Goal: Task Accomplishment & Management: Manage account settings

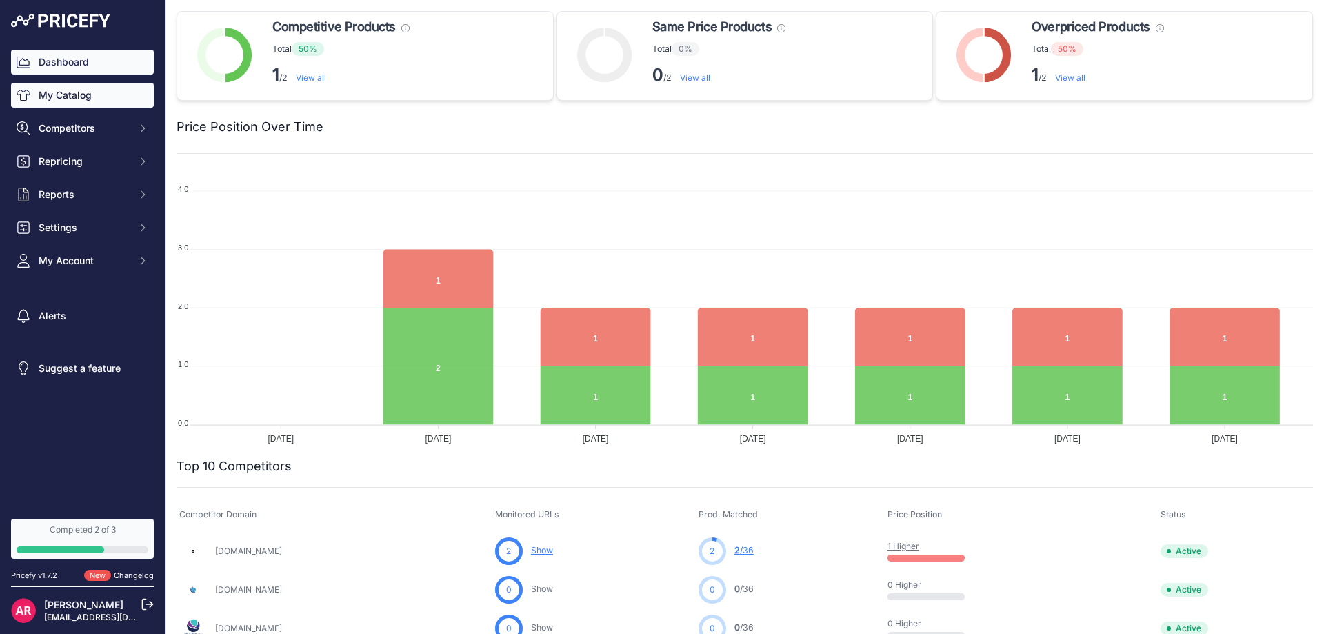
click at [87, 95] on link "My Catalog" at bounding box center [82, 95] width 143 height 25
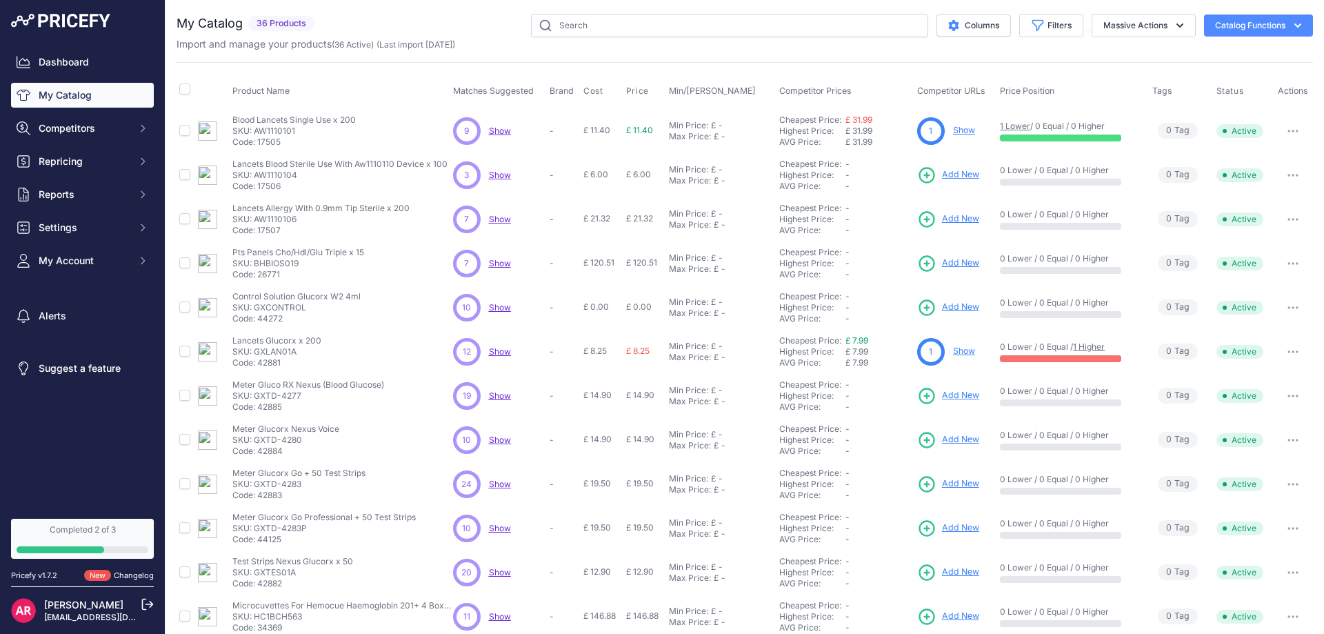
click at [497, 178] on span "Show" at bounding box center [500, 175] width 22 height 10
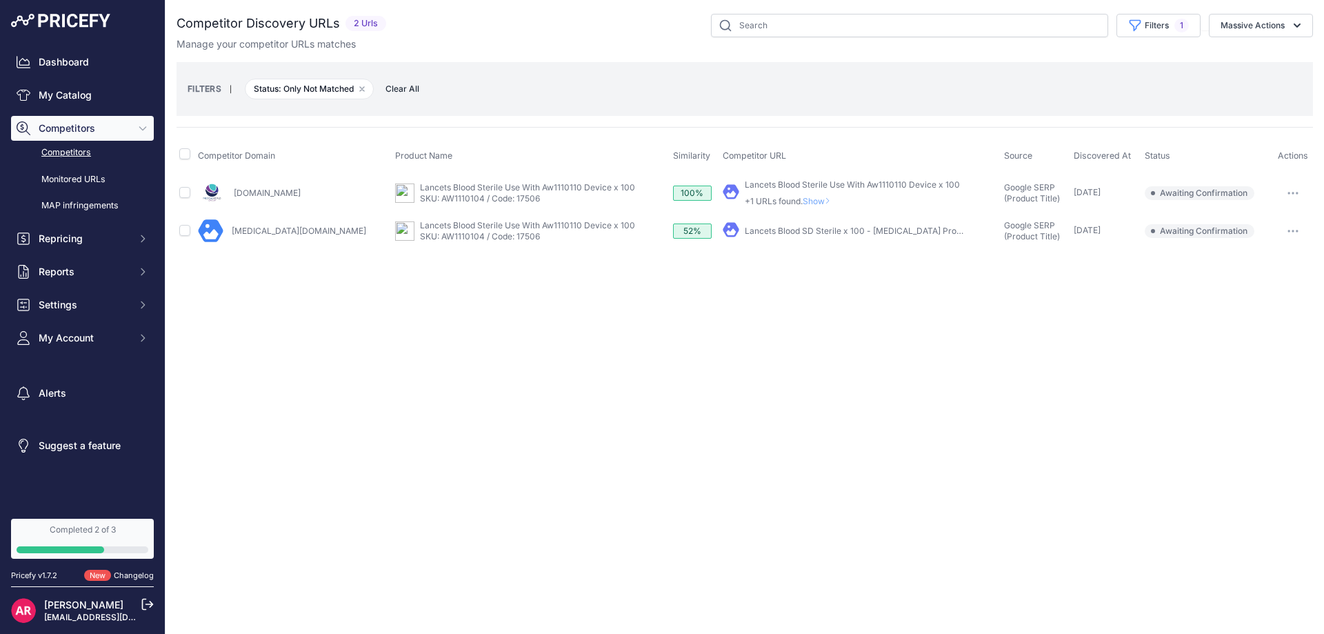
click at [96, 125] on span "Competitors" at bounding box center [84, 128] width 90 height 14
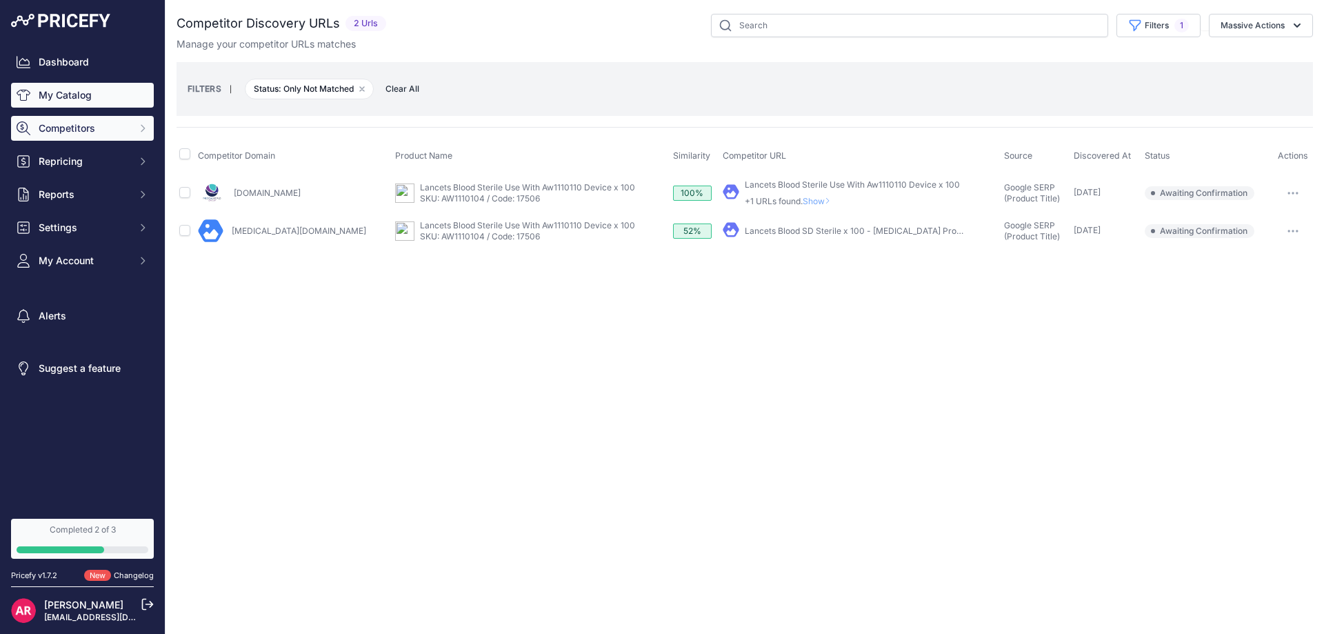
click at [93, 96] on link "My Catalog" at bounding box center [82, 95] width 143 height 25
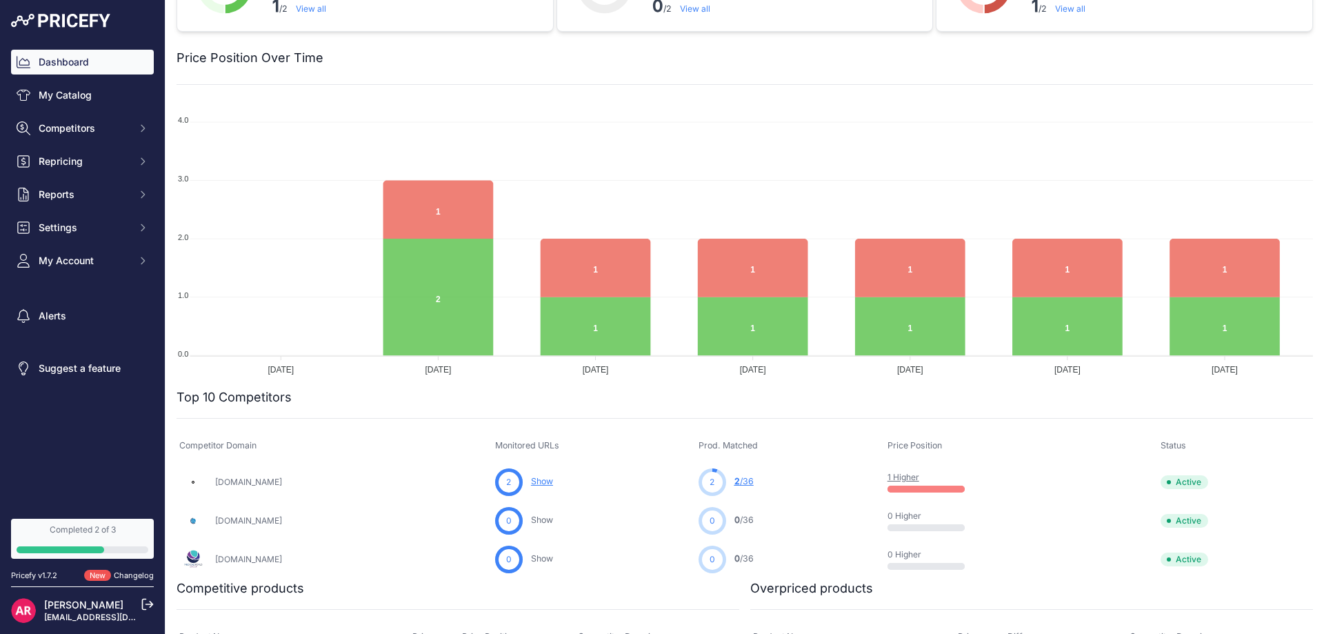
scroll to position [127, 0]
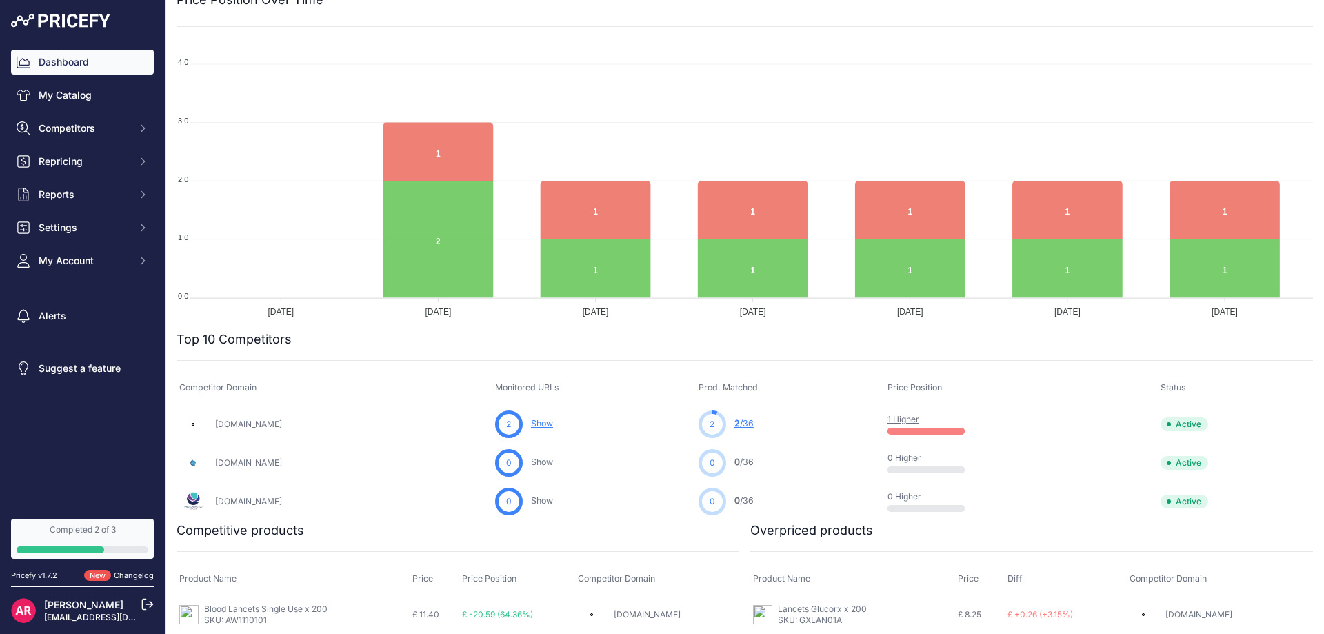
click at [754, 421] on link "2 /36" at bounding box center [743, 423] width 19 height 10
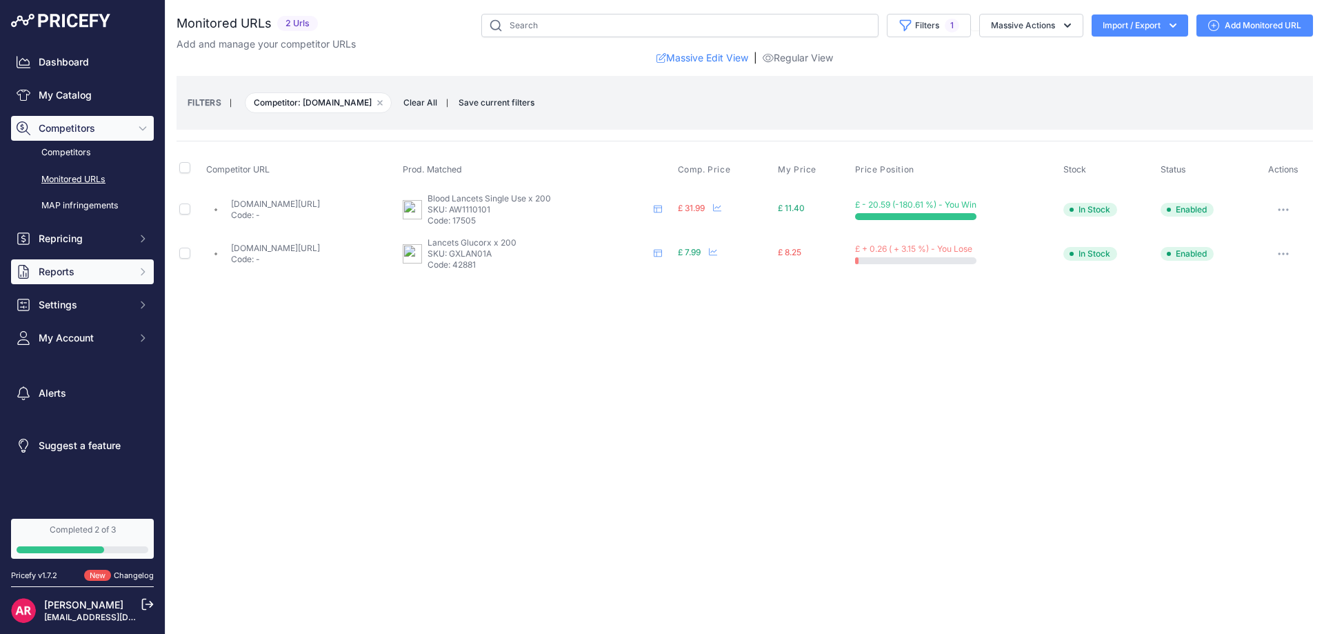
click at [123, 279] on button "Reports" at bounding box center [82, 271] width 143 height 25
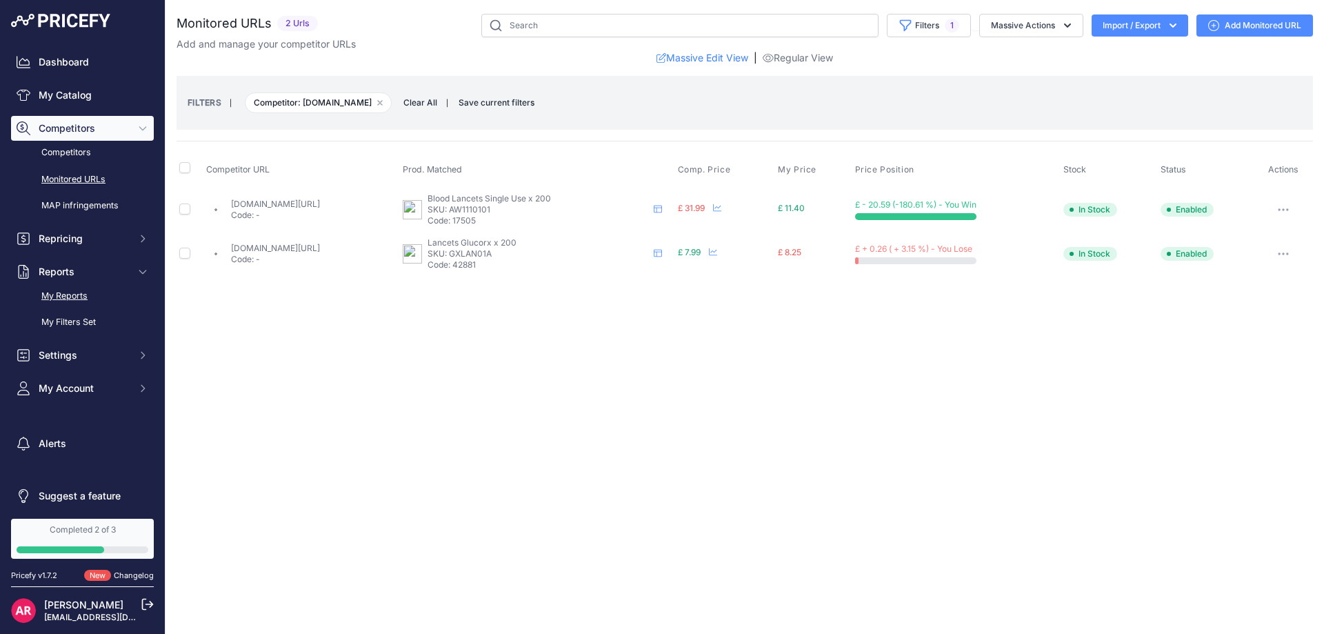
click at [92, 294] on link "My Reports" at bounding box center [82, 296] width 143 height 24
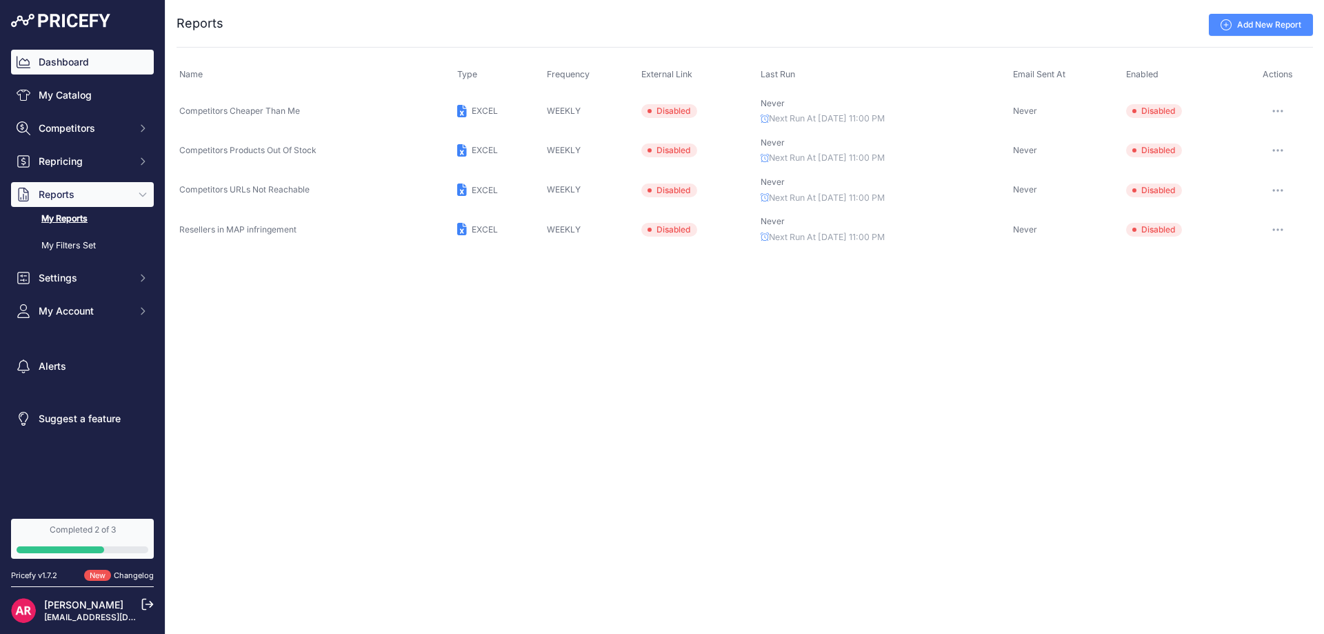
click at [84, 63] on link "Dashboard" at bounding box center [82, 62] width 143 height 25
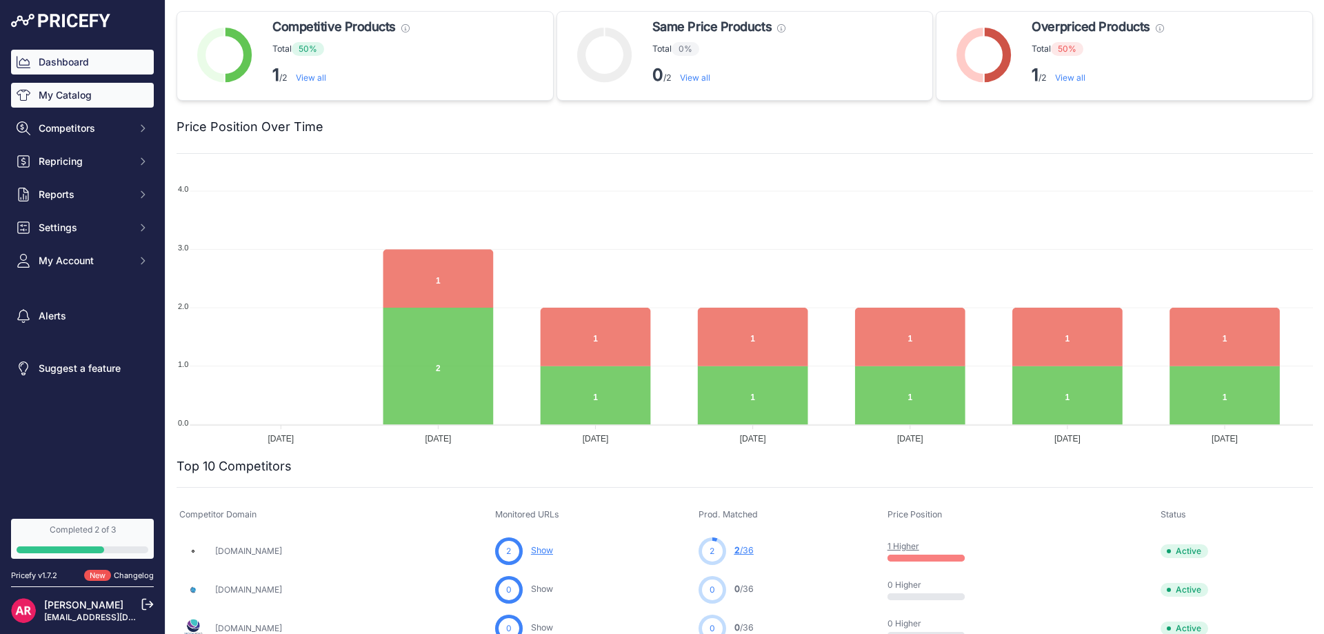
click at [72, 103] on link "My Catalog" at bounding box center [82, 95] width 143 height 25
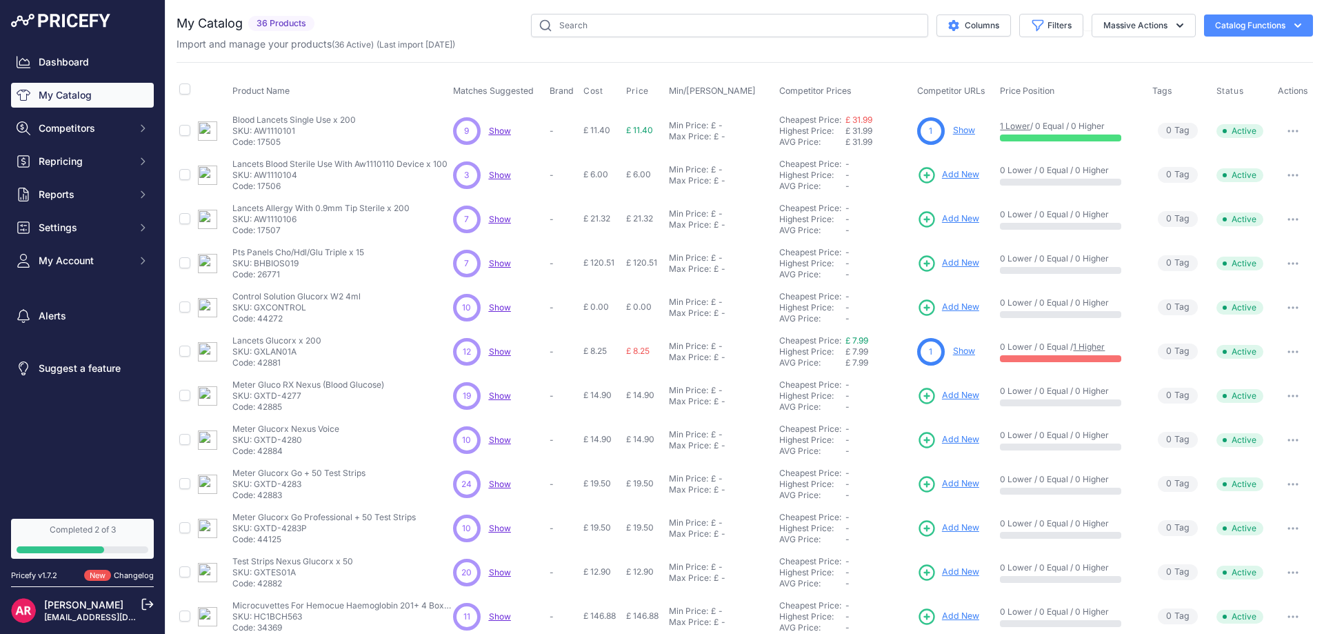
click at [499, 177] on span "Show" at bounding box center [500, 175] width 22 height 10
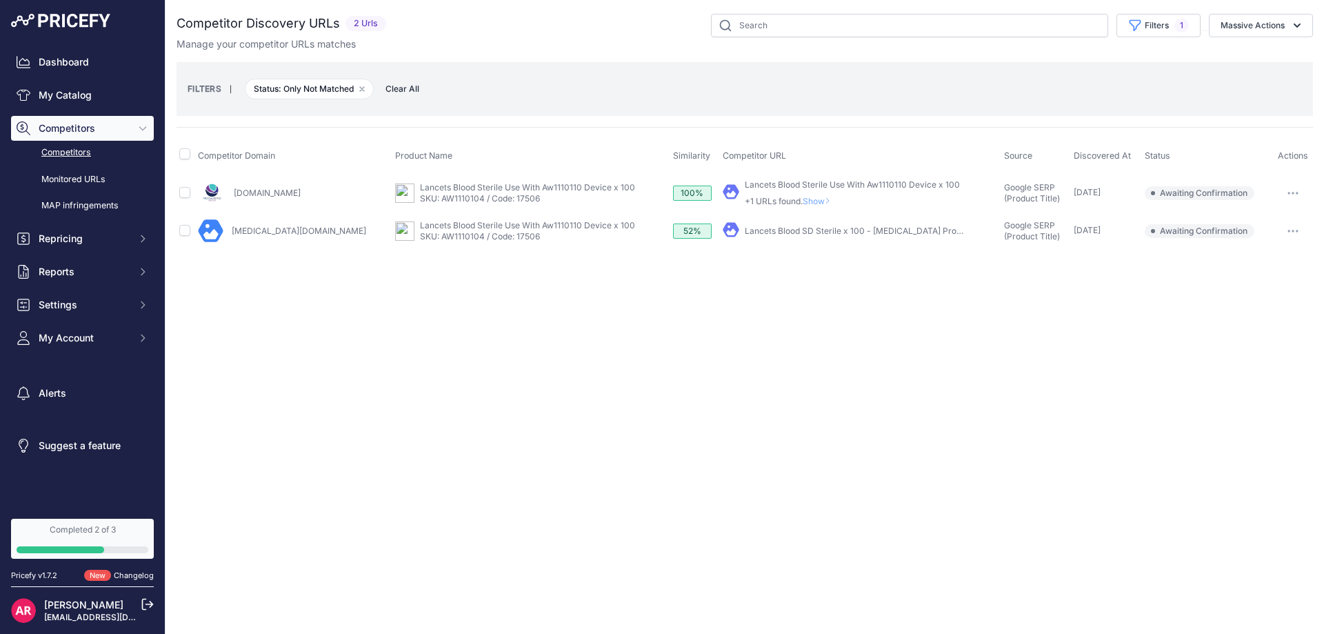
click at [255, 232] on link "Podiatry-world.co.uk" at bounding box center [299, 231] width 134 height 10
click at [1283, 185] on button "button" at bounding box center [1293, 192] width 28 height 19
click at [1257, 245] on button "Exclude match" at bounding box center [1253, 244] width 113 height 22
click at [1291, 196] on button "button" at bounding box center [1293, 192] width 28 height 19
click at [1243, 248] on button "Exclude match" at bounding box center [1253, 244] width 113 height 22
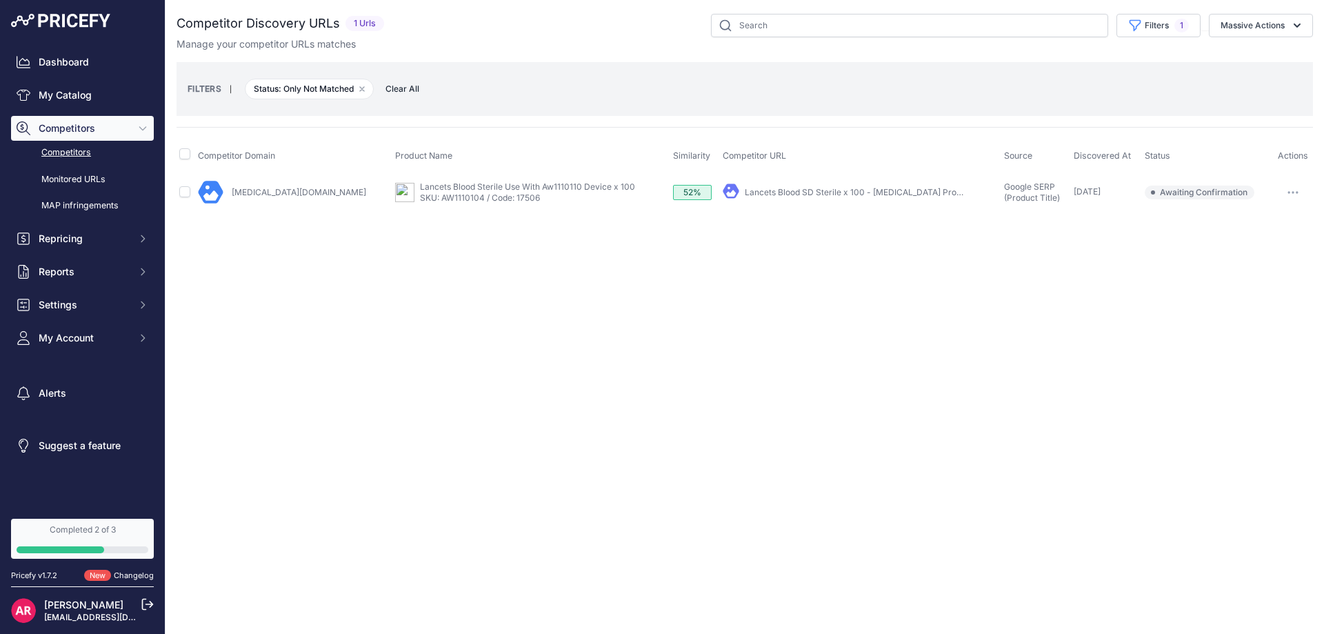
click at [81, 125] on span "Competitors" at bounding box center [84, 128] width 90 height 14
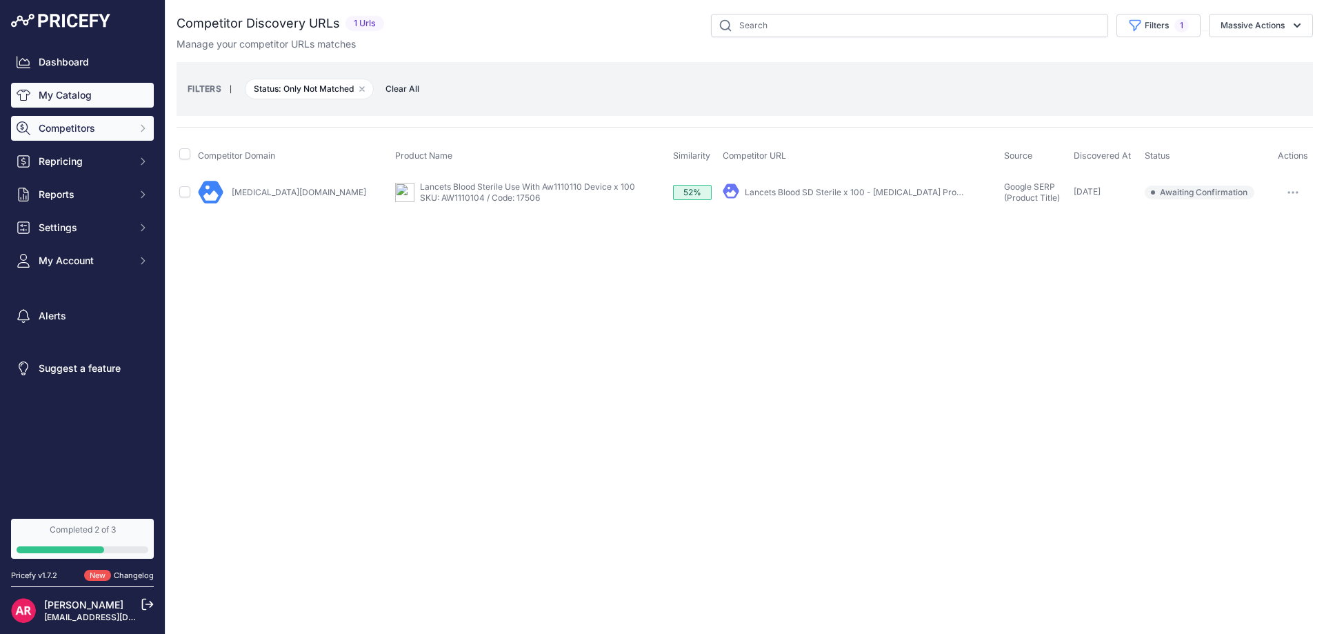
click at [61, 101] on link "My Catalog" at bounding box center [82, 95] width 143 height 25
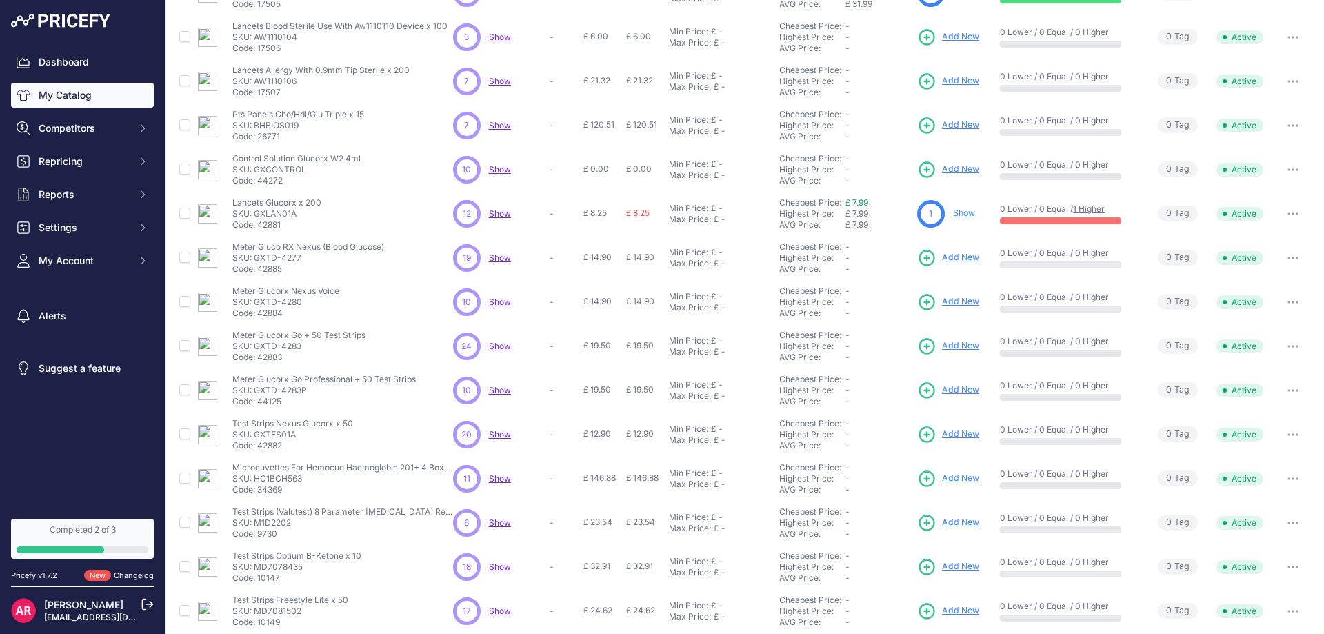
scroll to position [194, 0]
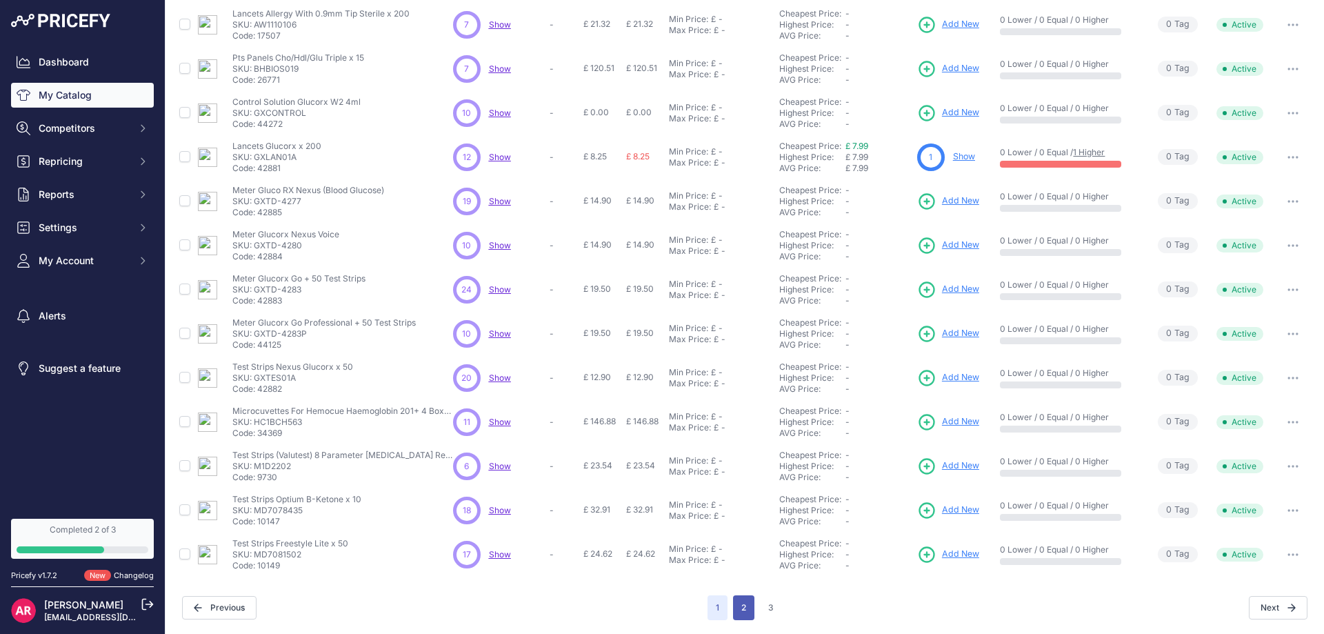
click at [733, 610] on button "2" at bounding box center [743, 607] width 21 height 25
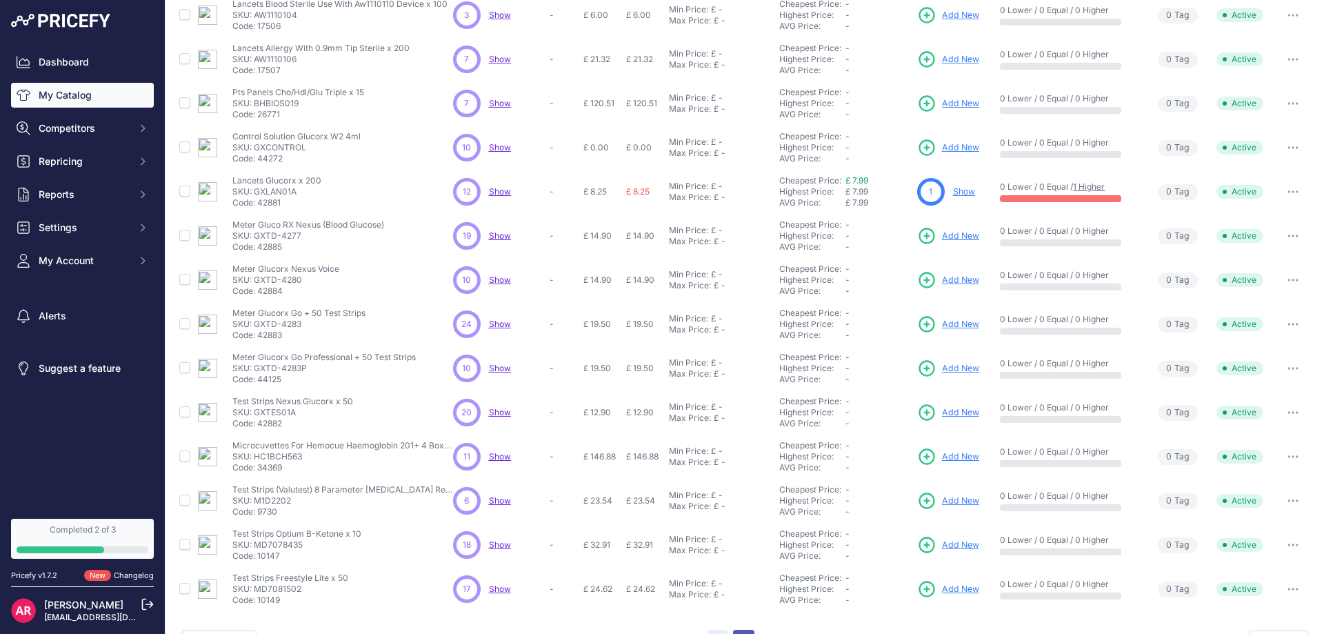
scroll to position [229, 0]
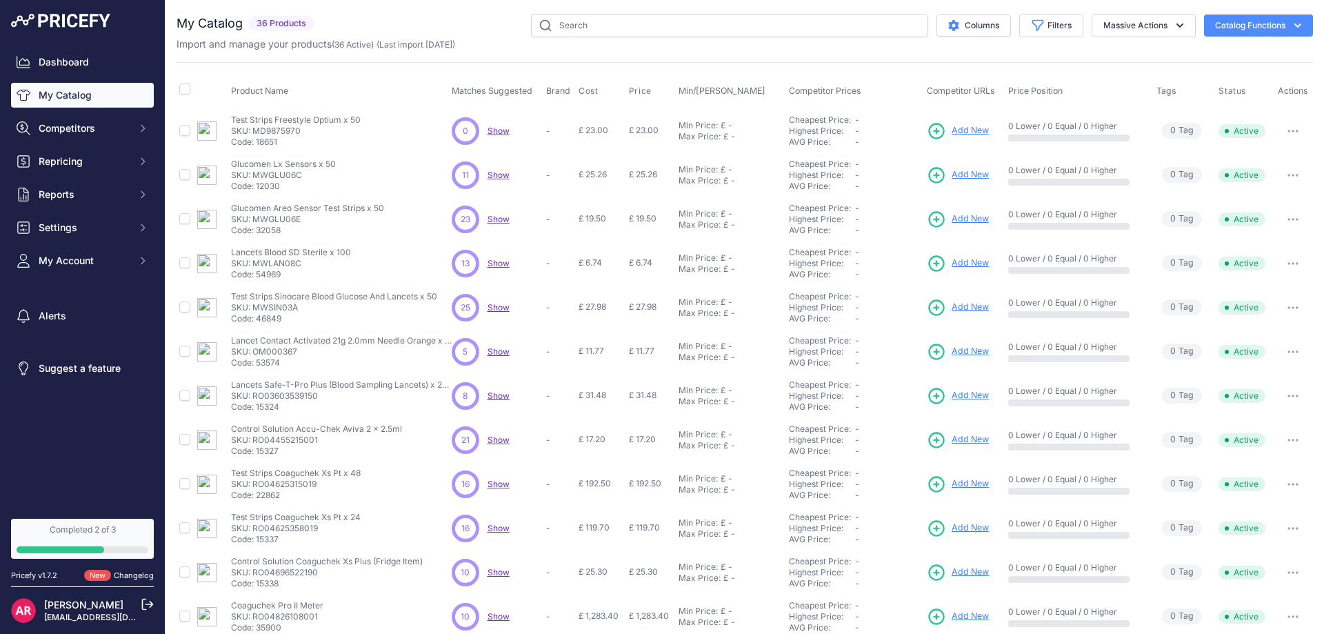
click at [489, 174] on span "Show" at bounding box center [499, 175] width 22 height 10
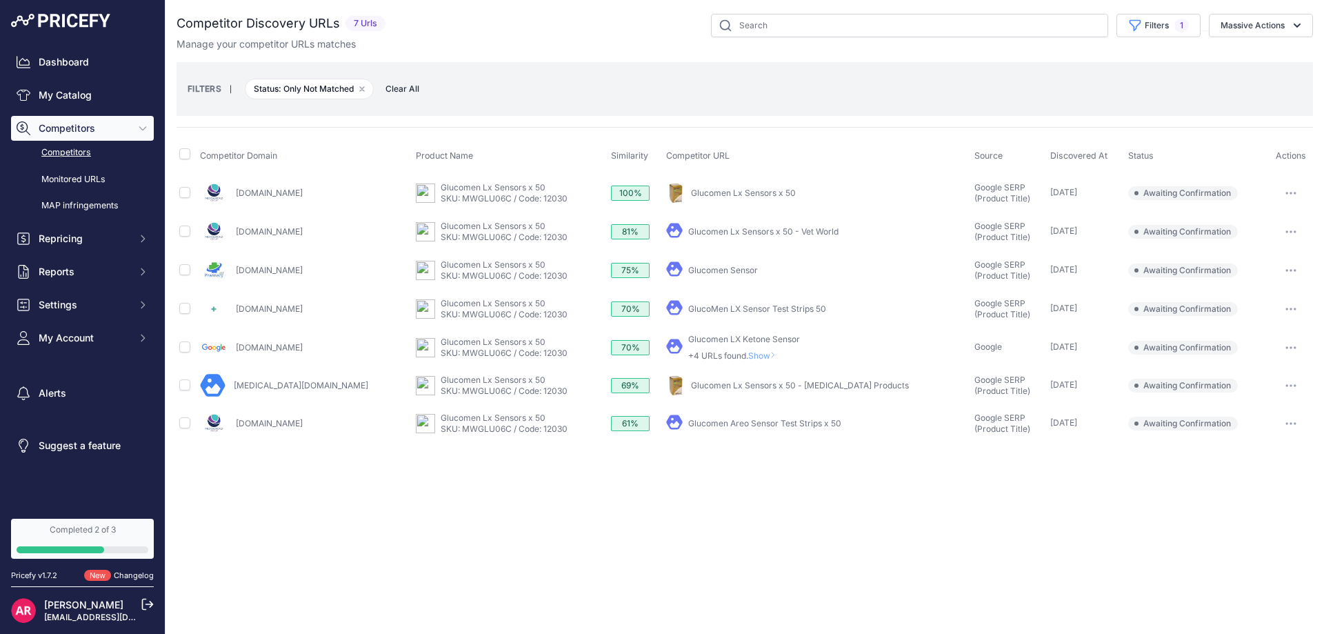
click at [92, 127] on span "Competitors" at bounding box center [84, 128] width 90 height 14
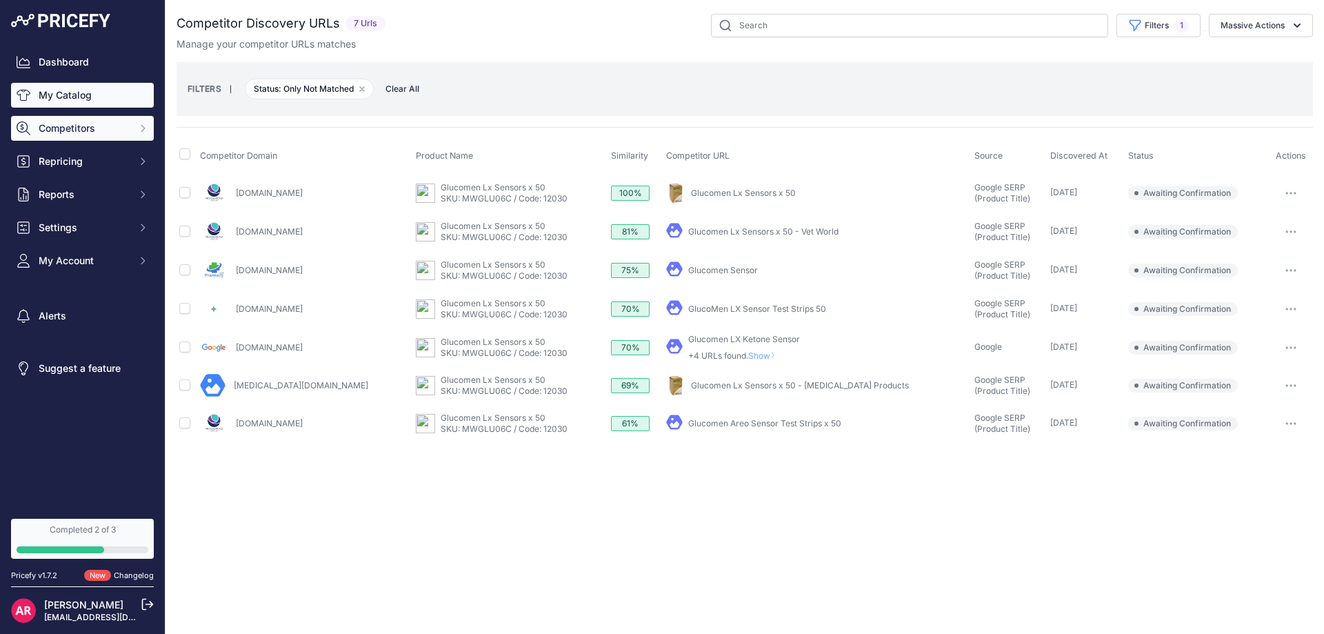
click at [110, 103] on link "My Catalog" at bounding box center [82, 95] width 143 height 25
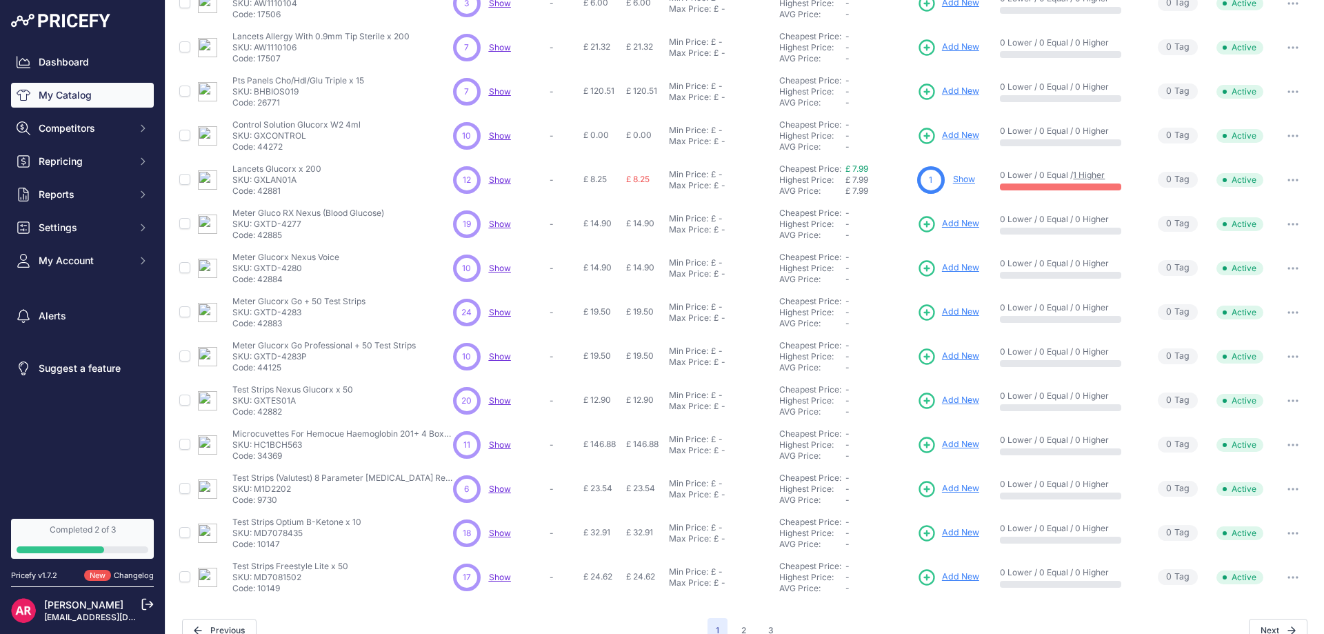
scroll to position [194, 0]
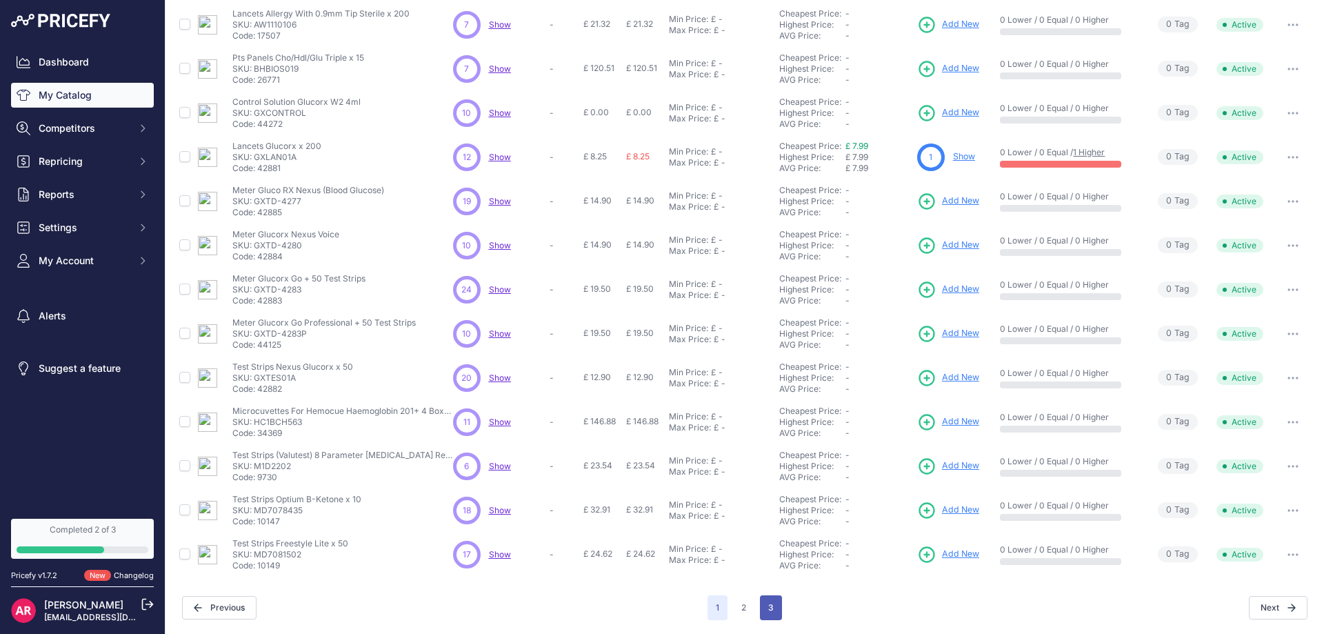
click at [761, 607] on button "3" at bounding box center [771, 607] width 22 height 25
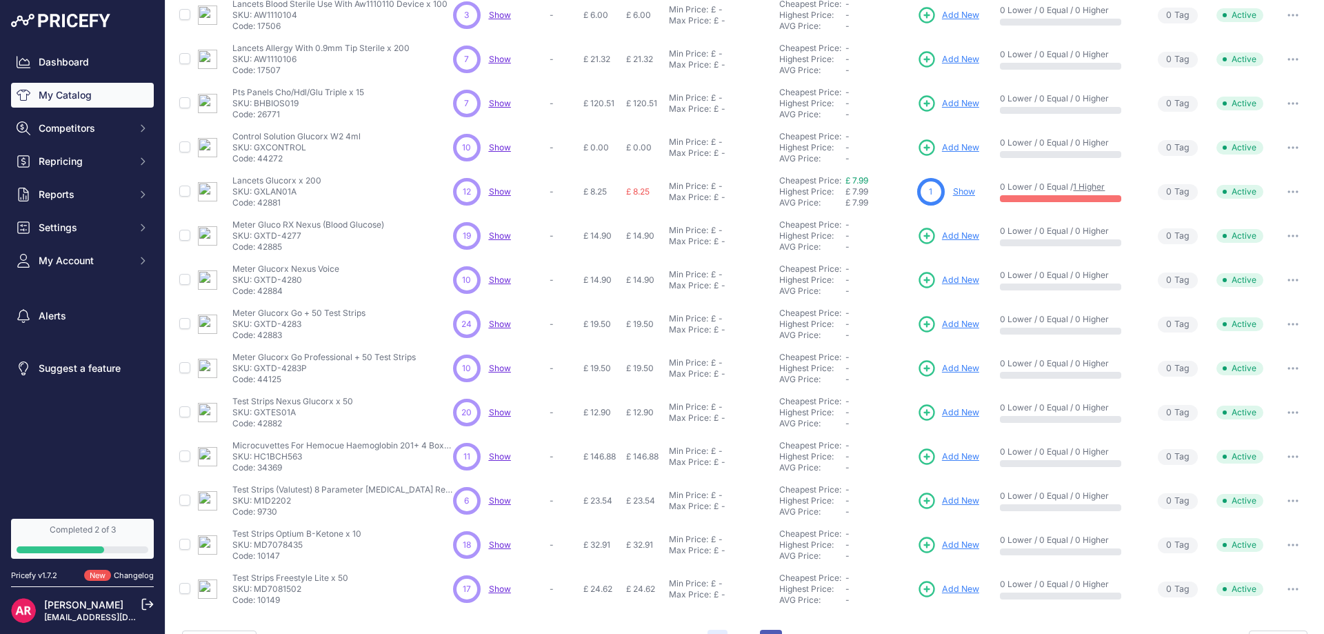
scroll to position [229, 0]
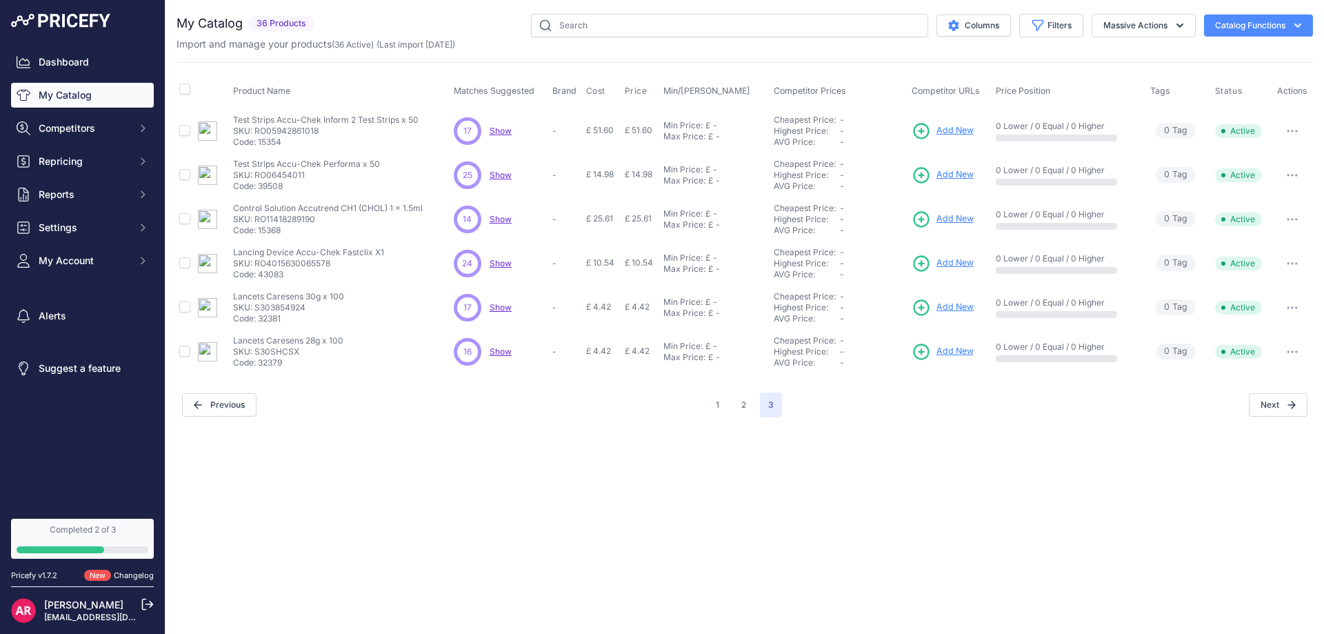
click at [502, 353] on span "Show" at bounding box center [501, 351] width 22 height 10
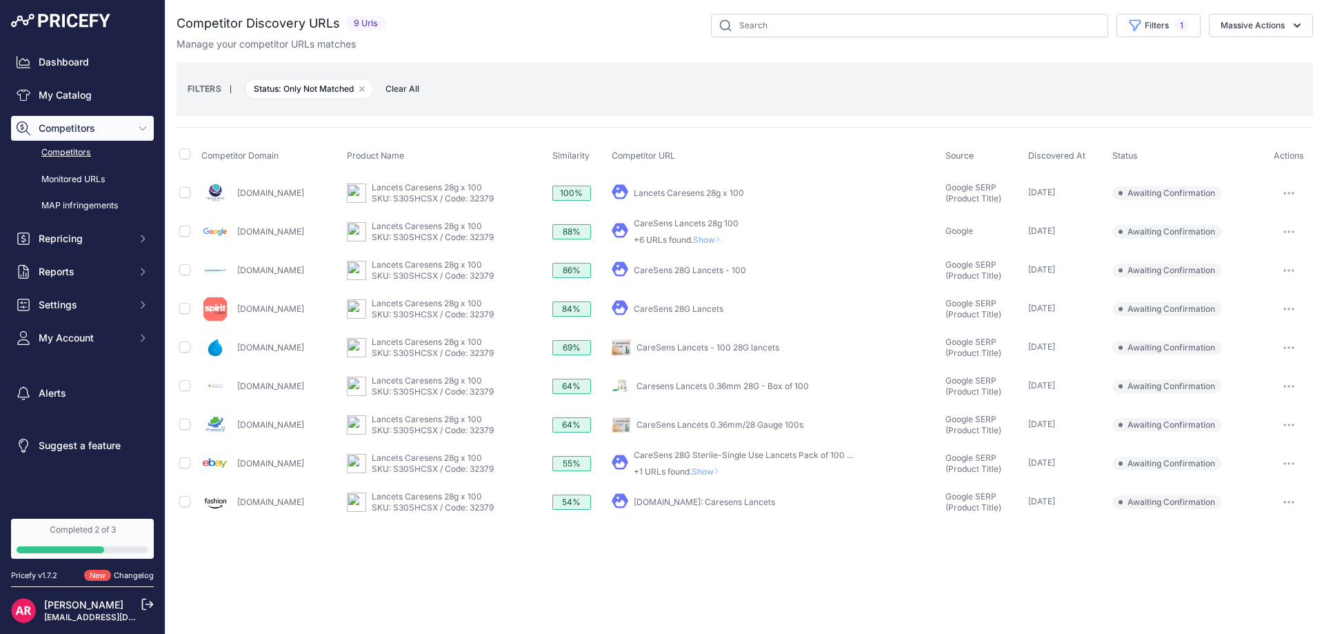
click at [726, 242] on span "Show" at bounding box center [709, 239] width 33 height 10
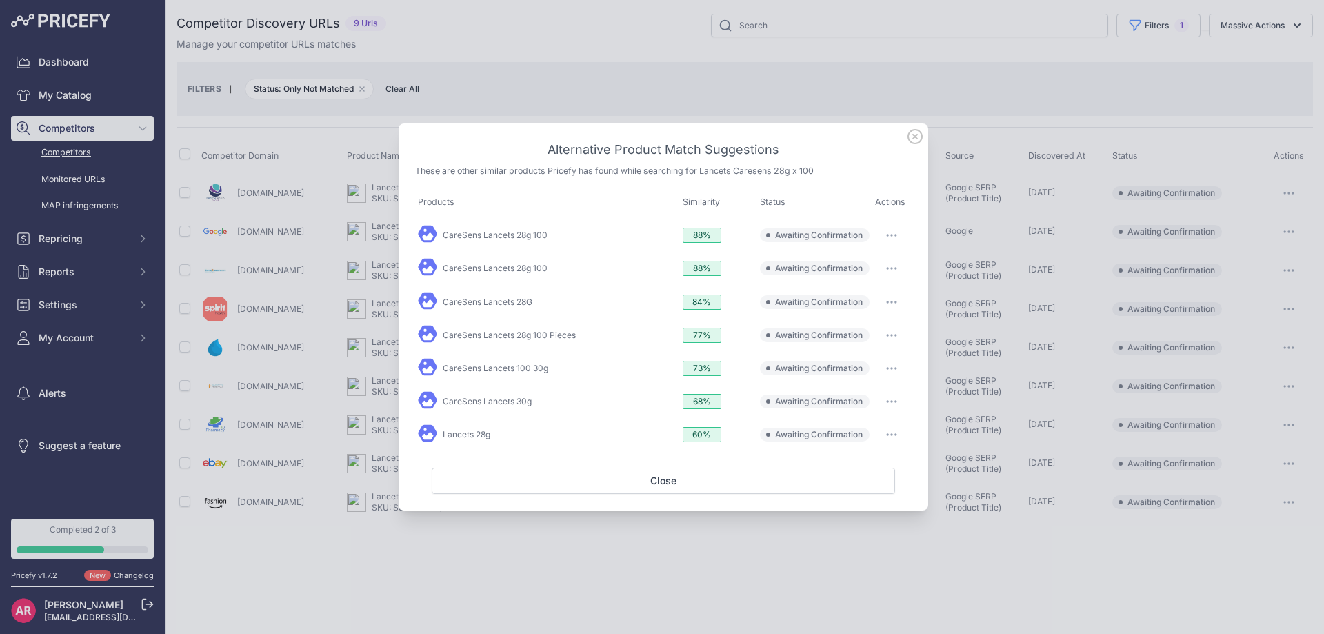
click at [920, 139] on icon at bounding box center [915, 136] width 15 height 15
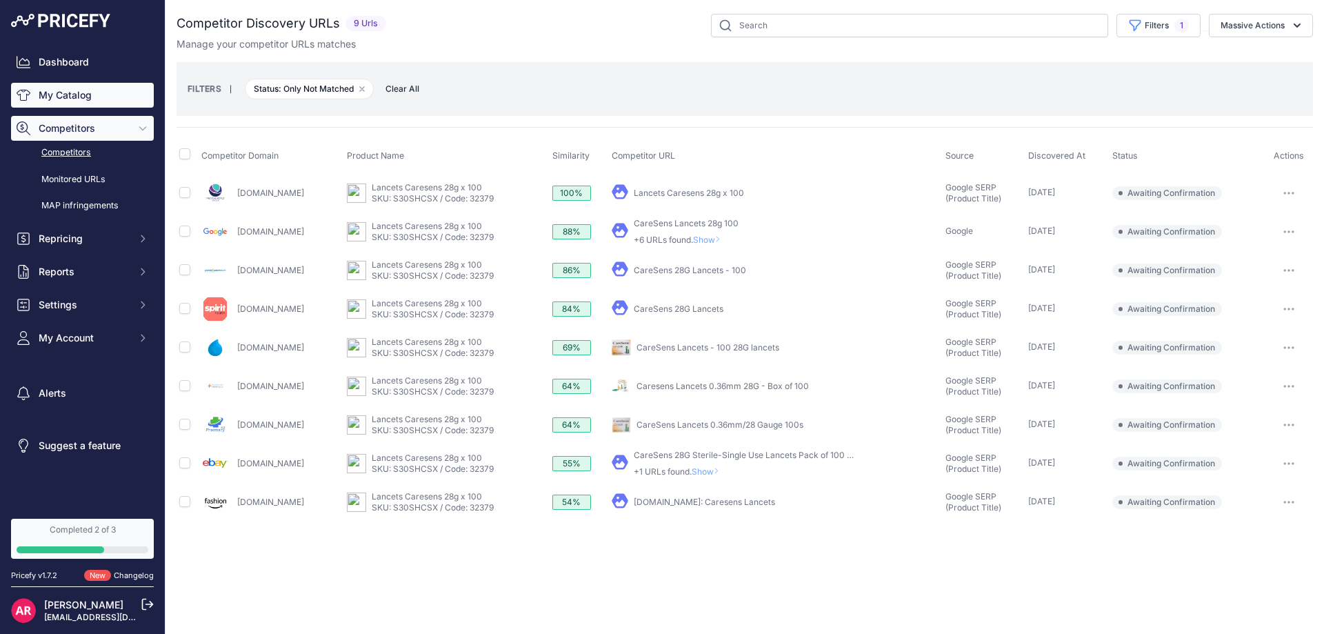
click at [83, 101] on link "My Catalog" at bounding box center [82, 95] width 143 height 25
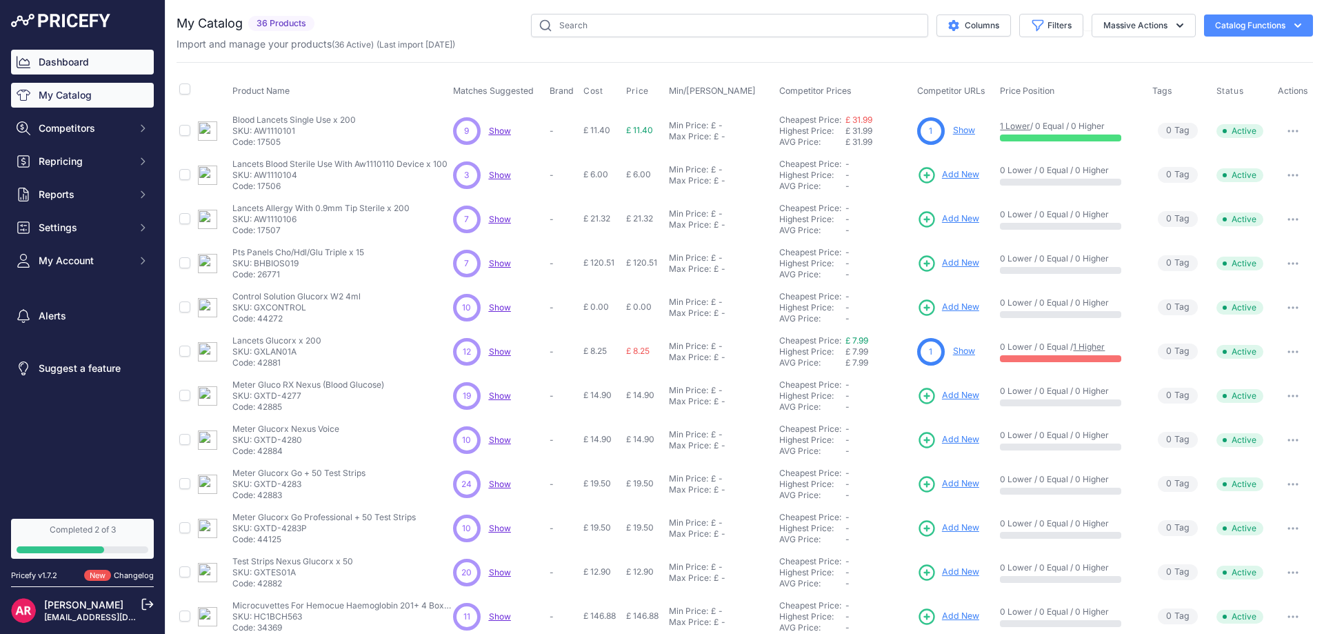
click at [87, 72] on link "Dashboard" at bounding box center [82, 62] width 143 height 25
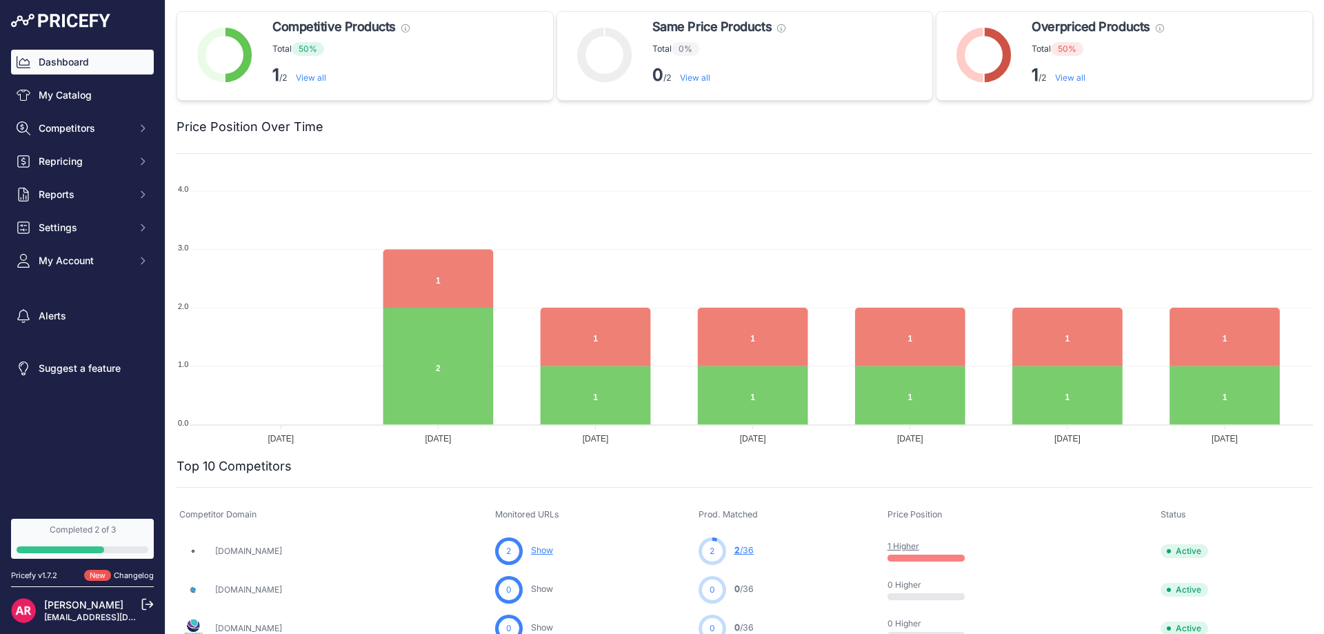
click at [57, 66] on link "Dashboard" at bounding box center [82, 62] width 143 height 25
click at [62, 94] on link "My Catalog" at bounding box center [82, 95] width 143 height 25
